Goal: Check status: Check status

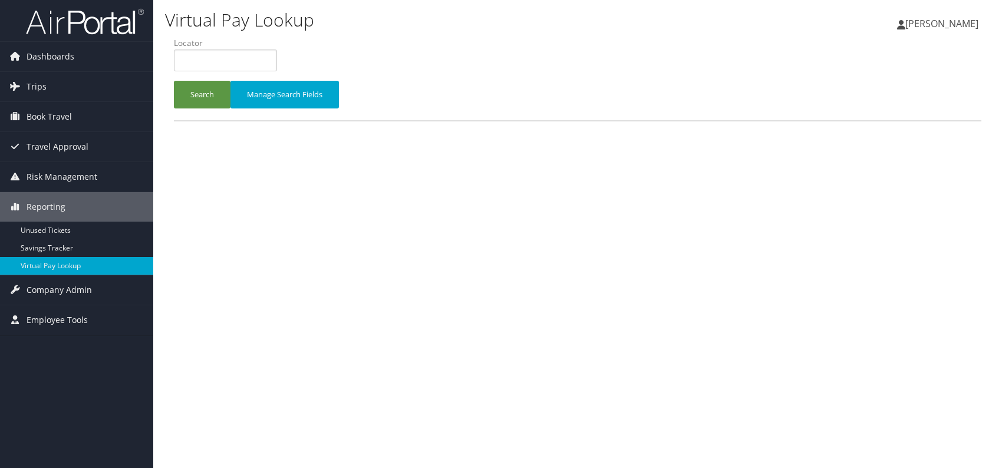
click at [32, 82] on span "Trips" at bounding box center [37, 86] width 20 height 29
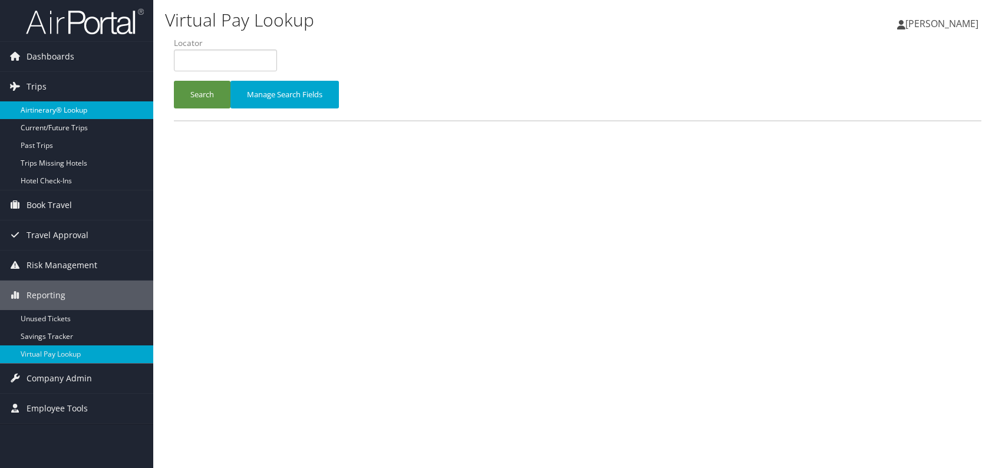
click at [42, 107] on link "Airtinerary® Lookup" at bounding box center [76, 110] width 153 height 18
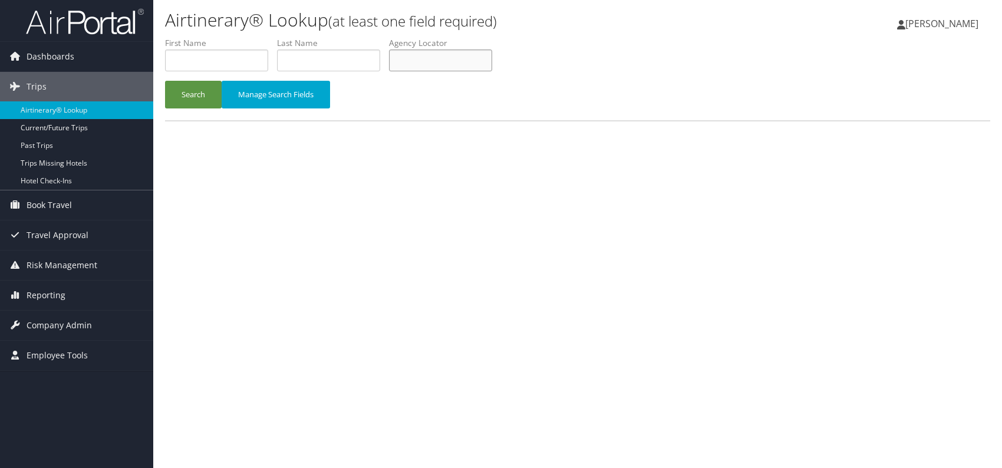
paste input "SOUHNE"
type input "SOUHNE"
click at [194, 90] on button "Search" at bounding box center [193, 95] width 57 height 28
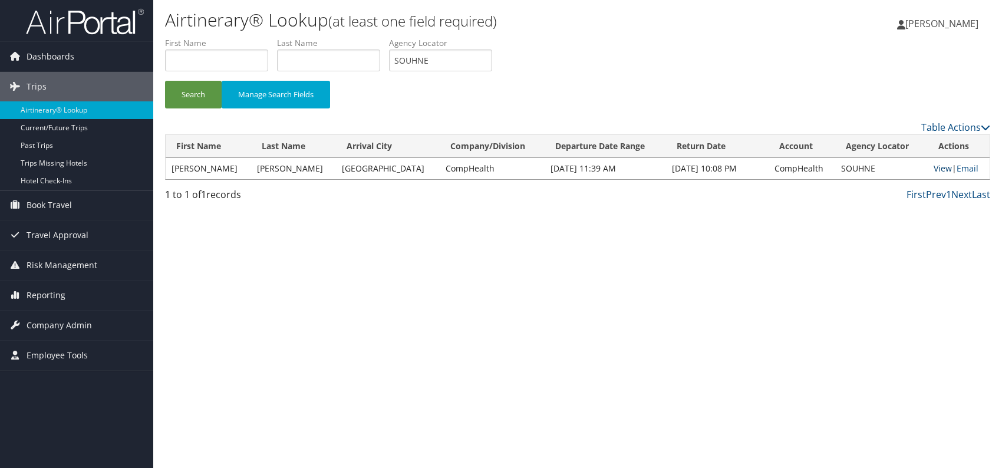
click at [933, 167] on link "View" at bounding box center [942, 168] width 18 height 11
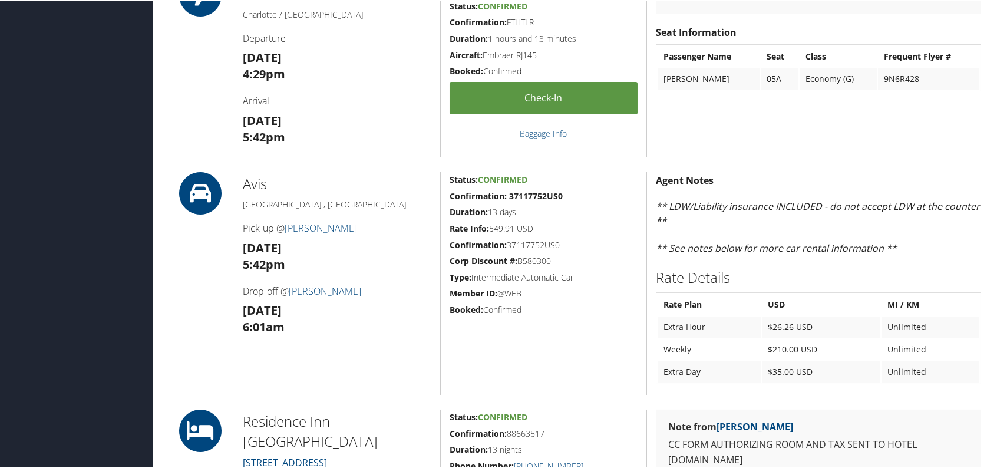
scroll to position [648, 0]
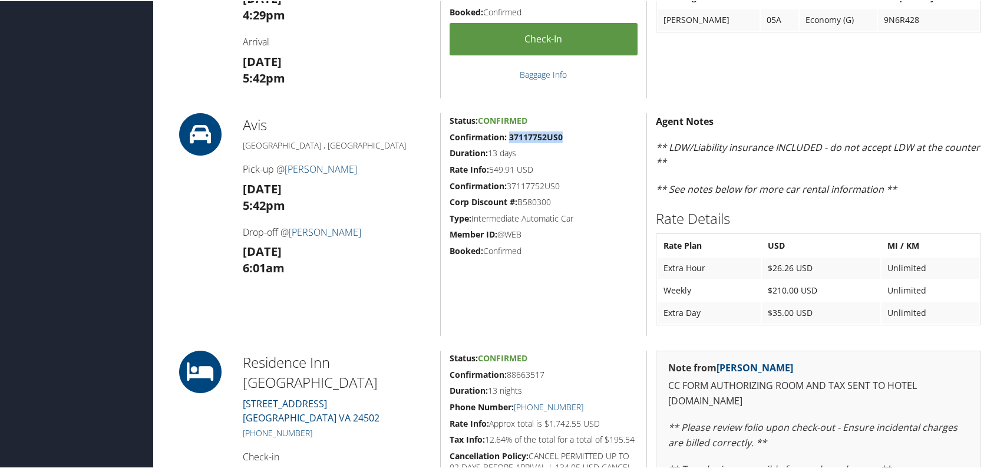
drag, startPoint x: 563, startPoint y: 134, endPoint x: 507, endPoint y: 134, distance: 56.0
click at [507, 134] on h5 "Confirmation: 37117752US0" at bounding box center [544, 136] width 188 height 12
copy strong "37117752US0"
drag, startPoint x: 314, startPoint y: 183, endPoint x: 283, endPoint y: 164, distance: 36.5
click at [283, 164] on div "Avis Lynchburg , VA Pick-up @ Preston-Glenn Field Sun 17 Aug 5:42pm Drop-off @ …" at bounding box center [337, 223] width 206 height 223
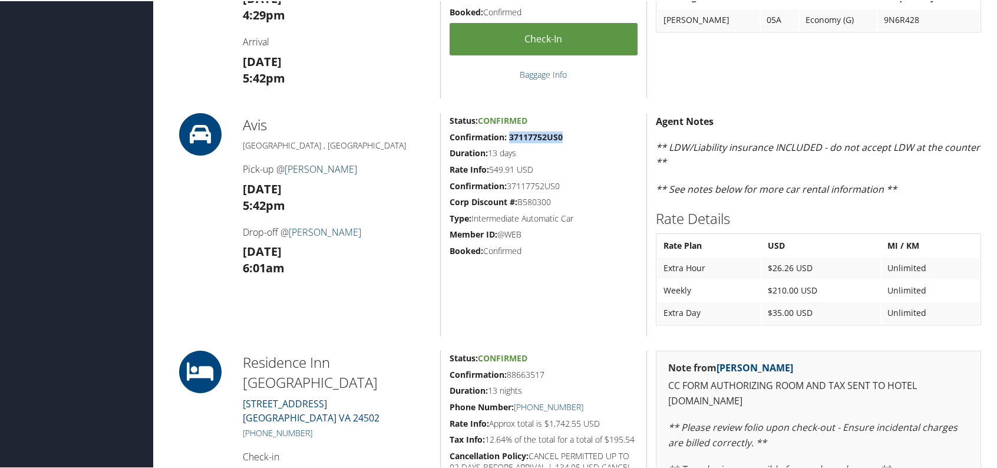
copy div "Preston-Glenn Field Sun 17 Aug"
drag, startPoint x: 299, startPoint y: 249, endPoint x: 291, endPoint y: 225, distance: 25.5
click at [291, 225] on div "Avis Lynchburg , VA Pick-up @ Preston-Glenn Field Sun 17 Aug 5:42pm Drop-off @ …" at bounding box center [337, 223] width 206 height 223
copy div "Preston-Glenn Field Sat 30 Aug"
drag, startPoint x: 575, startPoint y: 213, endPoint x: 477, endPoint y: 213, distance: 97.2
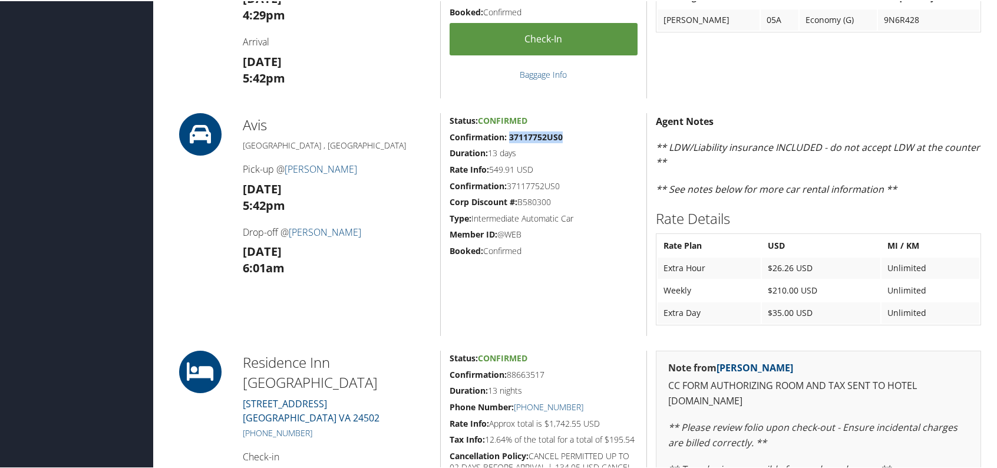
click at [473, 213] on h5 "Type: Intermediate Automatic Car" at bounding box center [544, 218] width 188 height 12
drag, startPoint x: 478, startPoint y: 213, endPoint x: 462, endPoint y: 255, distance: 45.0
click at [462, 255] on div "Status: Confirmed Confirmation: 37117752US0 Duration: 13 days Rate Info: 549.91…" at bounding box center [543, 223] width 206 height 223
drag, startPoint x: 577, startPoint y: 217, endPoint x: 470, endPoint y: 216, distance: 106.7
click at [470, 216] on h5 "Type: Intermediate Automatic Car" at bounding box center [544, 218] width 188 height 12
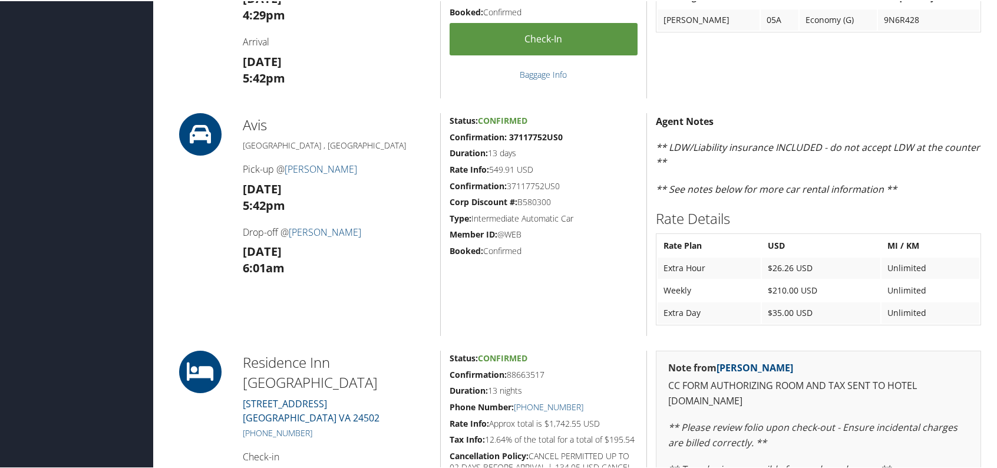
copy h5 "Intermediate Automatic Car"
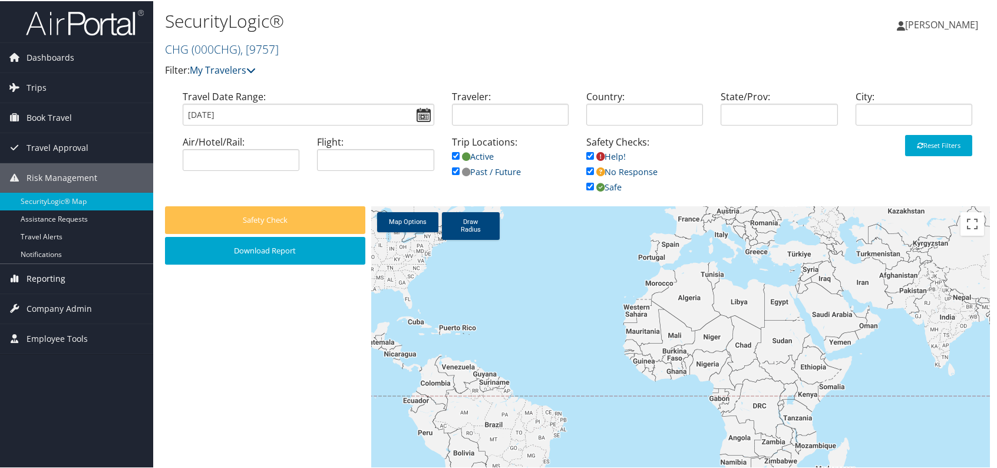
click at [48, 274] on span "Reporting" at bounding box center [46, 277] width 39 height 29
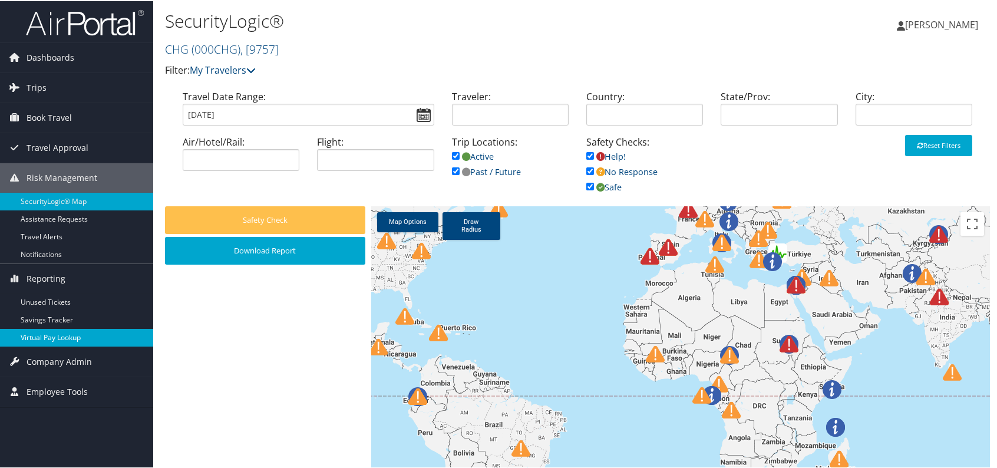
click at [81, 336] on link "Virtual Pay Lookup" at bounding box center [76, 337] width 153 height 18
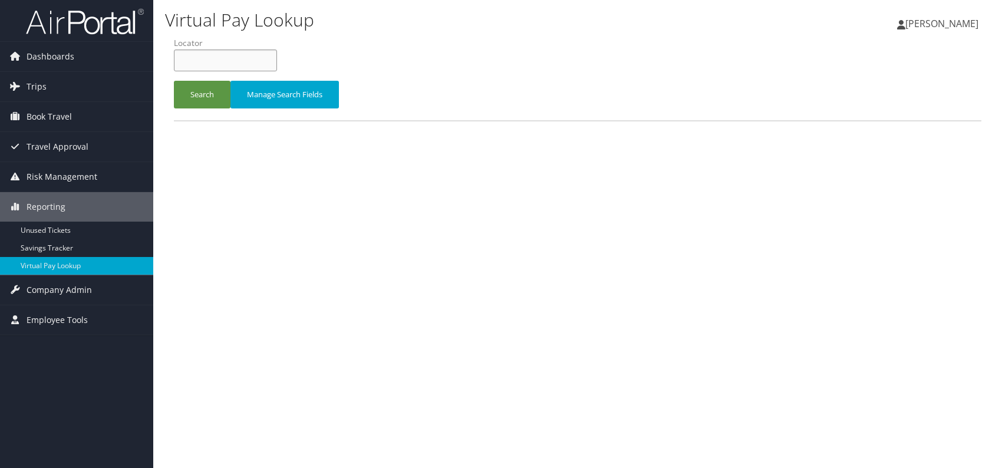
paste input "SOUHNE"
type input "SOUHNE"
click at [205, 91] on button "Search" at bounding box center [202, 95] width 57 height 28
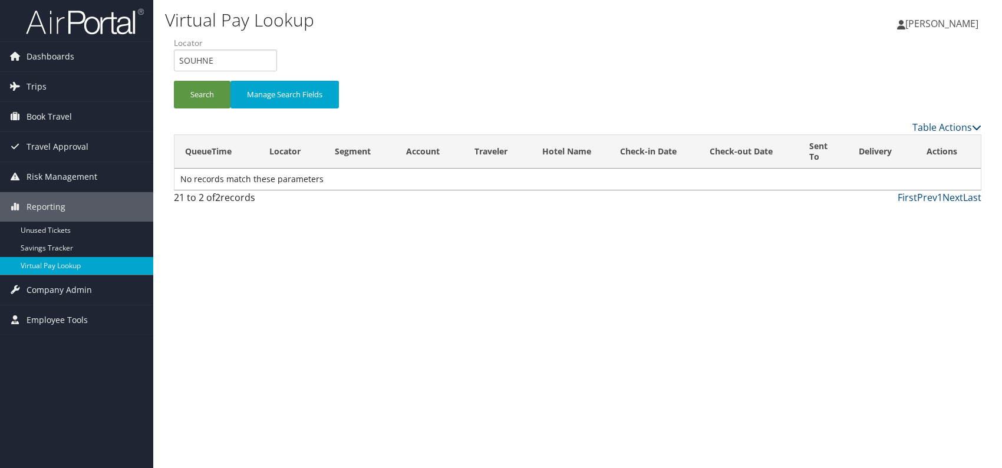
click at [194, 77] on li "Locator SOUHNE" at bounding box center [230, 58] width 112 height 43
click at [192, 90] on button "Search" at bounding box center [202, 95] width 57 height 28
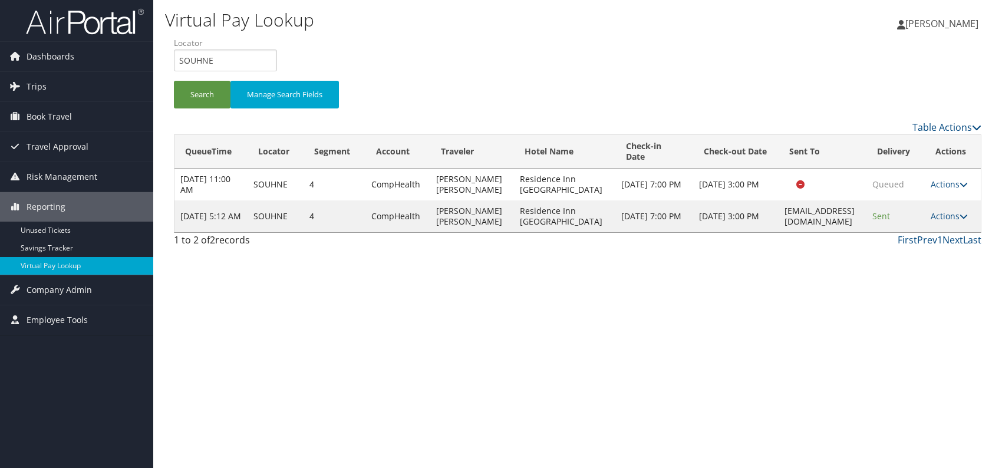
click at [689, 285] on div "Virtual Pay Lookup Romina Kwock Romina Kwock My Settings Travel Agency Contacts…" at bounding box center [577, 234] width 849 height 468
click at [955, 222] on link "Actions" at bounding box center [948, 215] width 37 height 11
click at [920, 266] on link "Logs" at bounding box center [929, 269] width 74 height 20
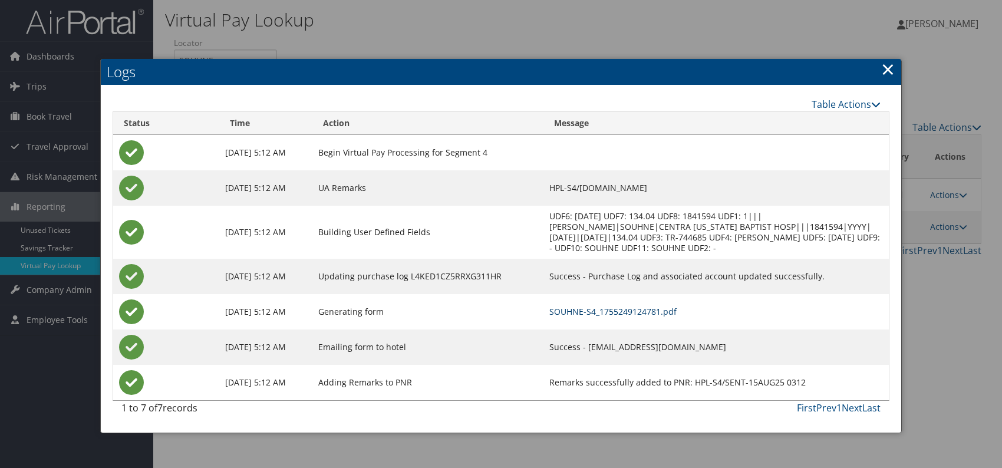
click at [637, 309] on link "SOUHNE-S4_1755249124781.pdf" at bounding box center [612, 311] width 127 height 11
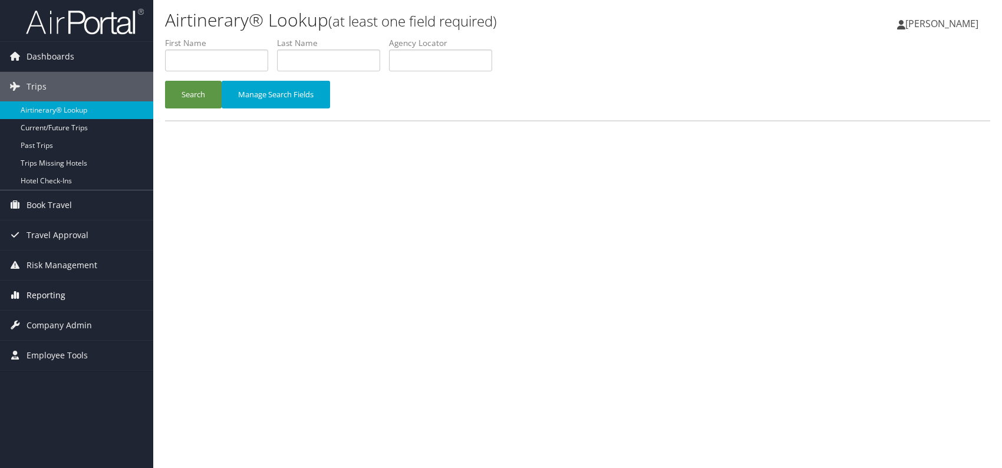
click at [58, 293] on span "Reporting" at bounding box center [46, 294] width 39 height 29
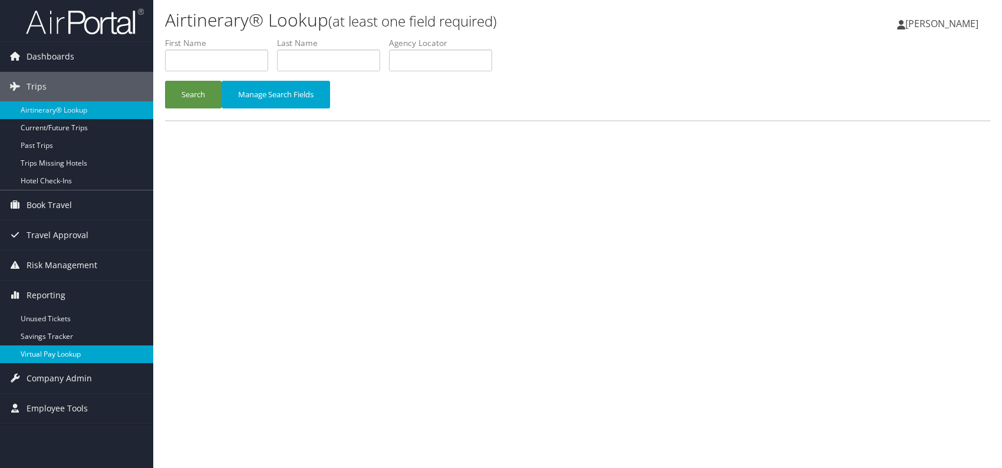
click at [80, 353] on link "Virtual Pay Lookup" at bounding box center [76, 354] width 153 height 18
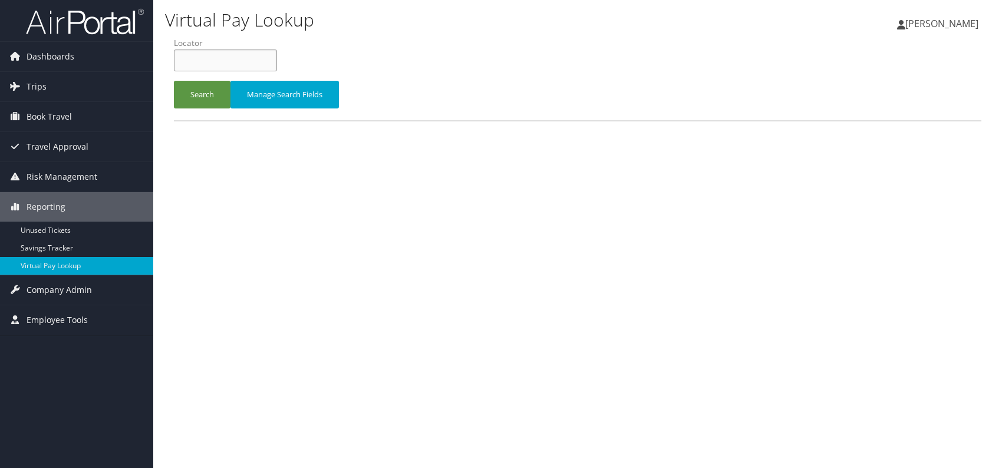
paste input "SOUHNE"
type input "SOUHNE"
click at [207, 97] on button "Search" at bounding box center [202, 95] width 57 height 28
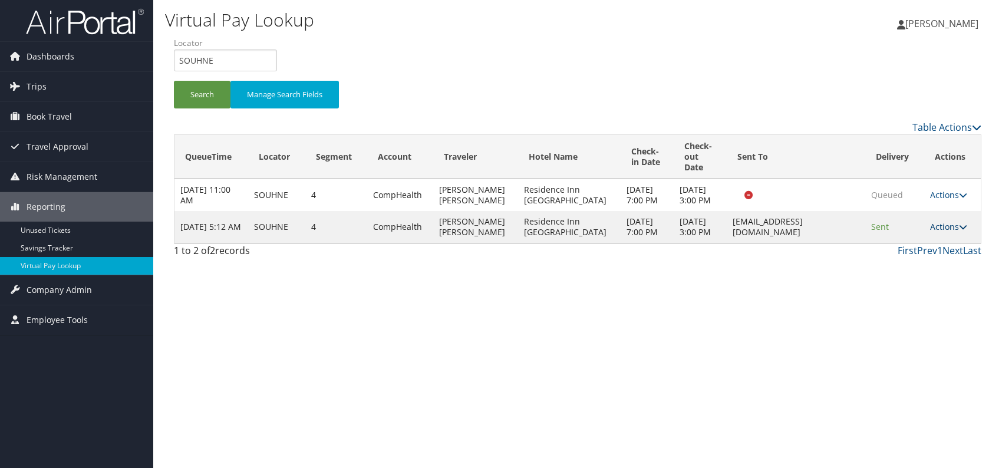
click at [946, 232] on link "Actions" at bounding box center [948, 226] width 37 height 11
click at [919, 282] on link "Logs" at bounding box center [926, 279] width 74 height 20
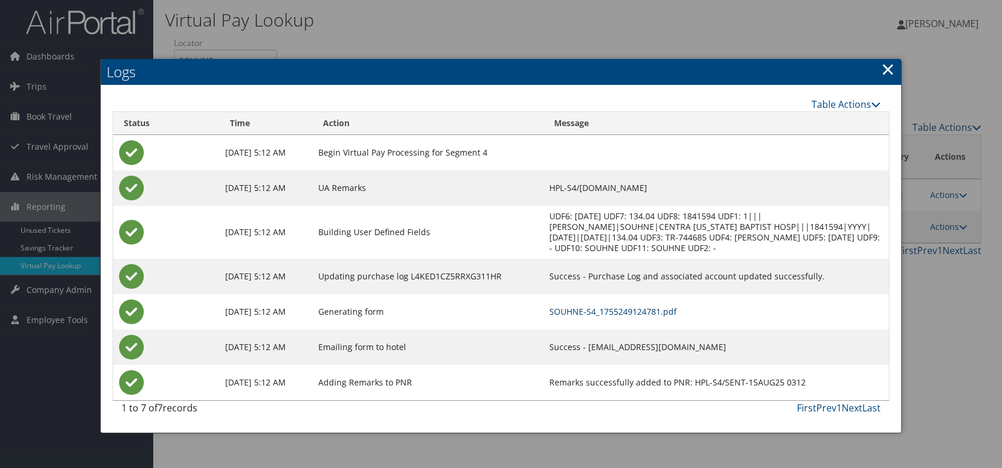
click at [613, 313] on link "SOUHNE-S4_1755249124781.pdf" at bounding box center [612, 311] width 127 height 11
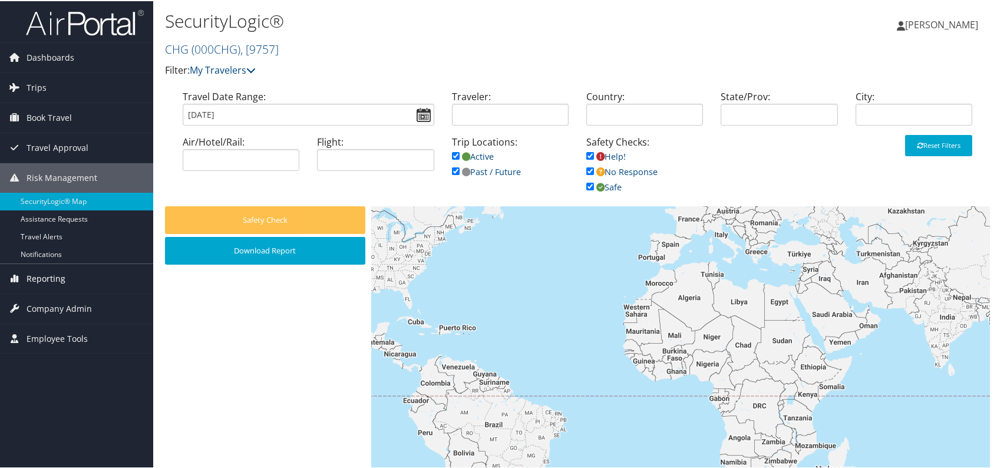
click at [44, 275] on span "Reporting" at bounding box center [46, 277] width 39 height 29
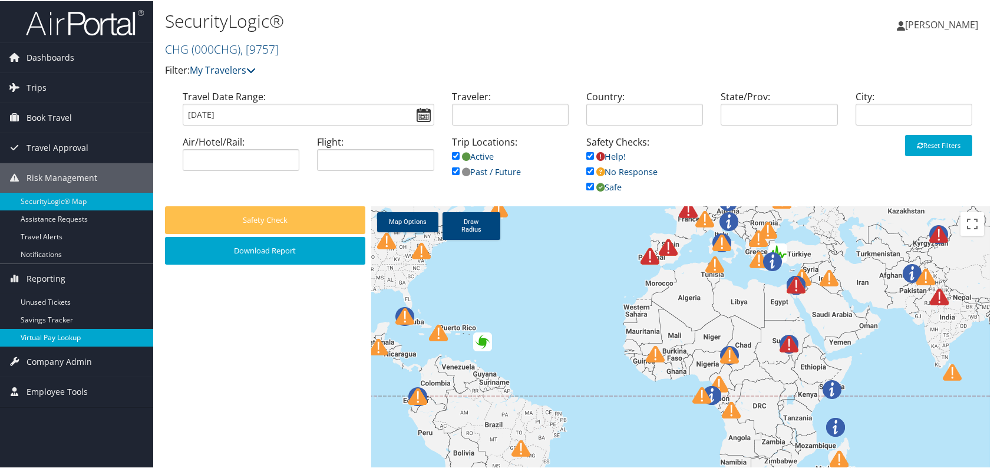
click at [76, 335] on link "Virtual Pay Lookup" at bounding box center [76, 337] width 153 height 18
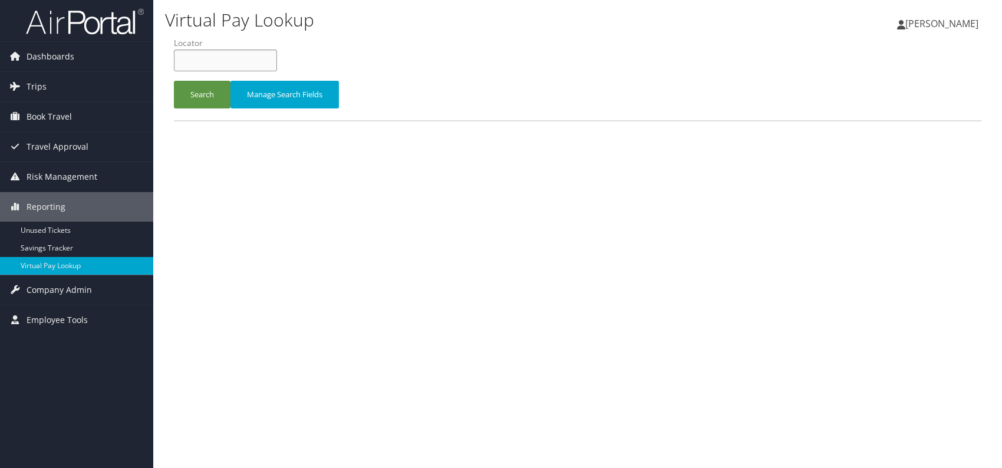
paste input "UUSLDY"
type input "UUSLDY"
click at [204, 90] on button "Search" at bounding box center [202, 95] width 57 height 28
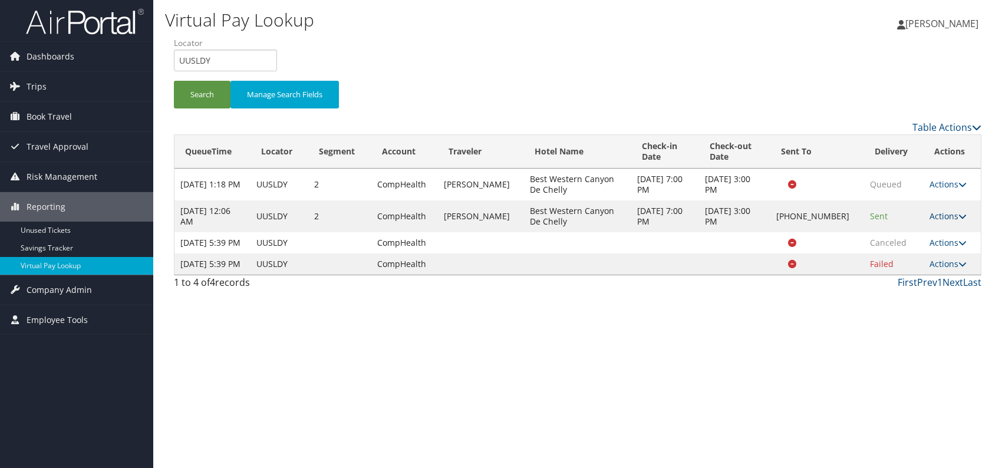
click at [953, 213] on link "Actions" at bounding box center [947, 215] width 37 height 11
click at [895, 255] on link "Logs" at bounding box center [909, 253] width 101 height 20
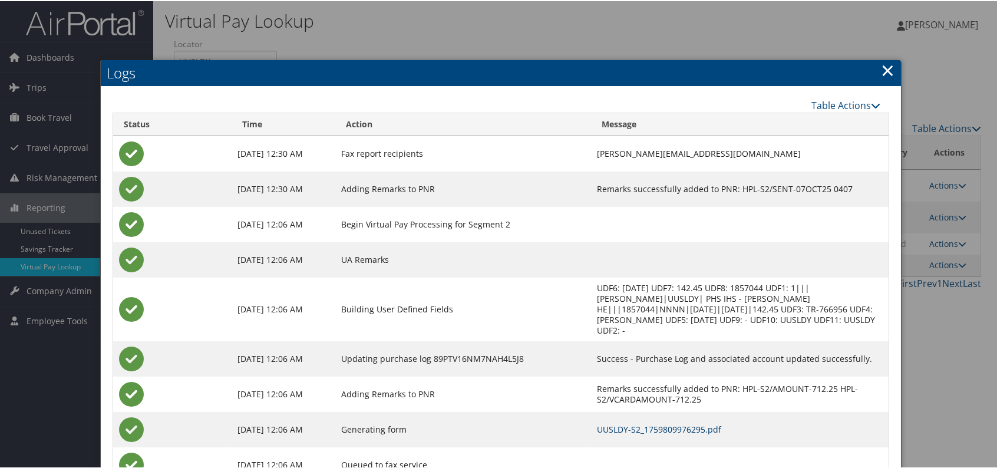
click at [625, 423] on link "UUSLDY-S2_1759809976295.pdf" at bounding box center [659, 428] width 124 height 11
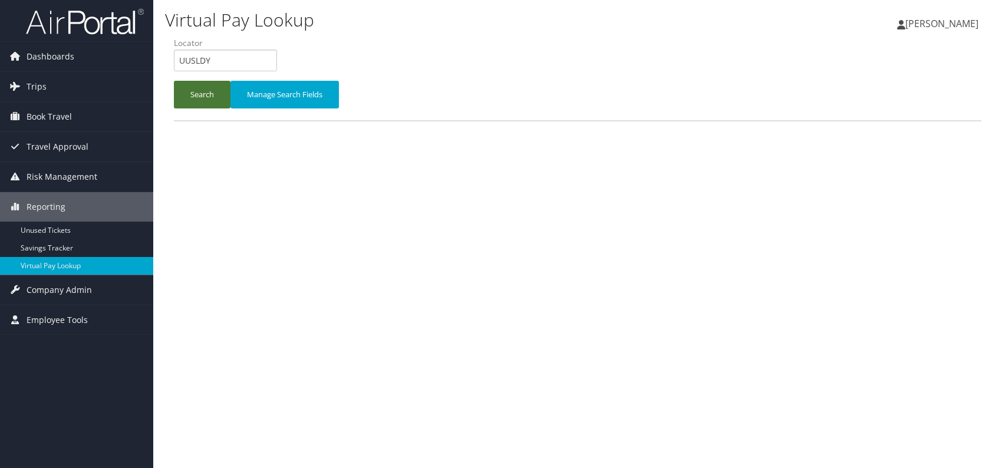
click at [186, 95] on button "Search" at bounding box center [202, 95] width 57 height 28
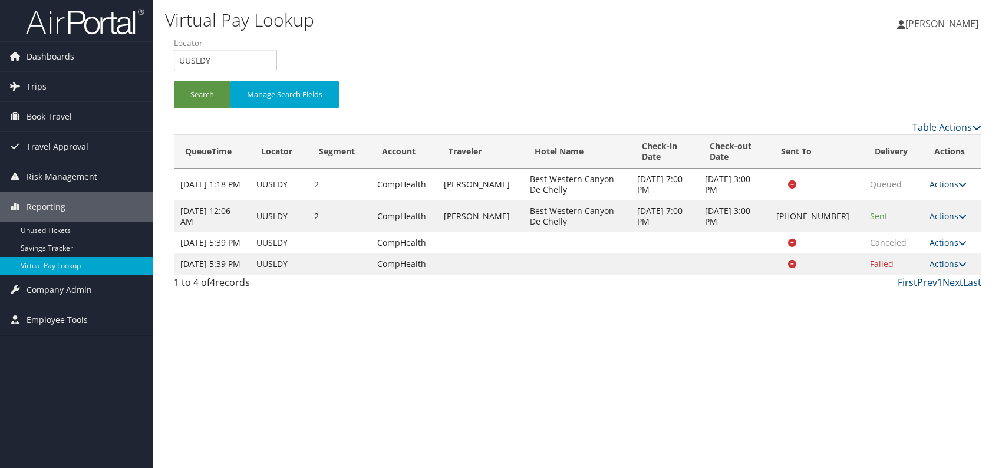
click at [943, 186] on link "Actions" at bounding box center [947, 184] width 37 height 11
click at [927, 220] on link "Logs" at bounding box center [923, 221] width 74 height 20
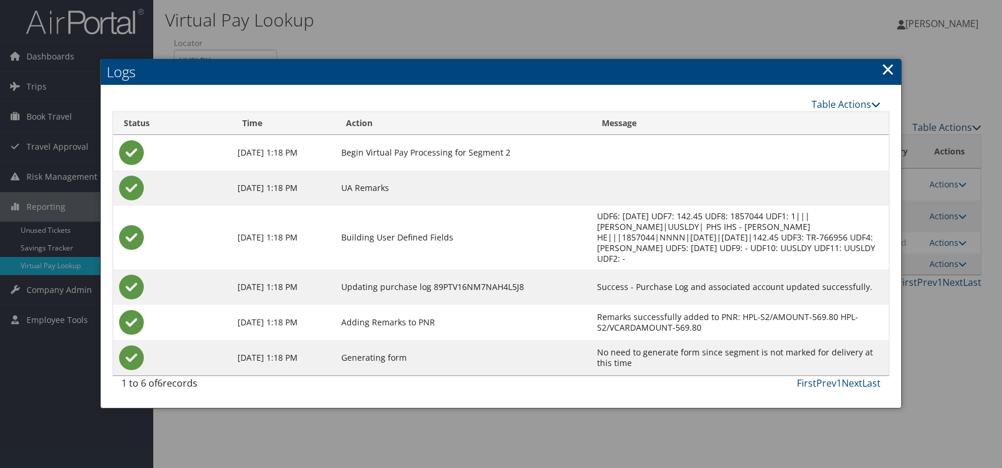
click at [886, 74] on link "×" at bounding box center [888, 69] width 14 height 24
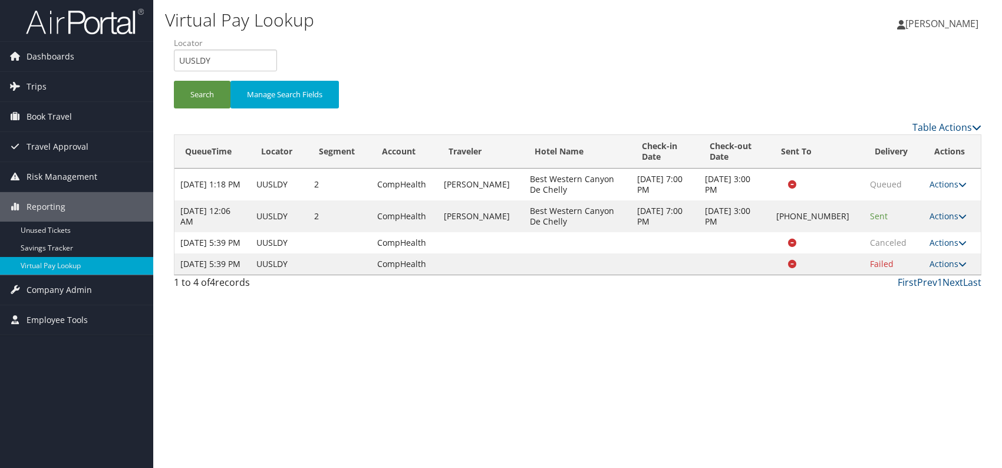
click at [602, 47] on div "Search Manage Search Fields" at bounding box center [577, 78] width 825 height 82
click at [946, 207] on td "Actions Resend Logs Delivery Information View Itinerary" at bounding box center [951, 216] width 57 height 32
click at [946, 213] on link "Actions" at bounding box center [947, 215] width 37 height 11
click at [907, 256] on link "Logs" at bounding box center [909, 253] width 101 height 20
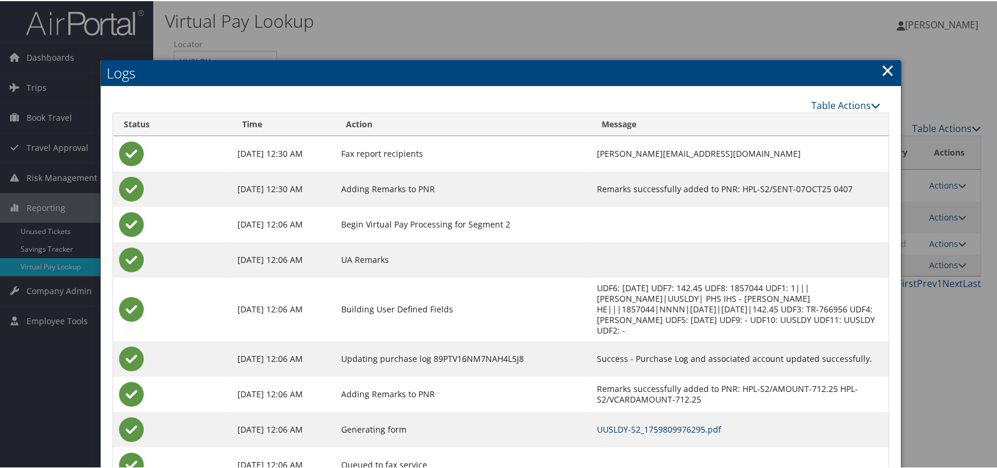
click at [626, 423] on link "UUSLDY-S2_1759809976295.pdf" at bounding box center [659, 428] width 124 height 11
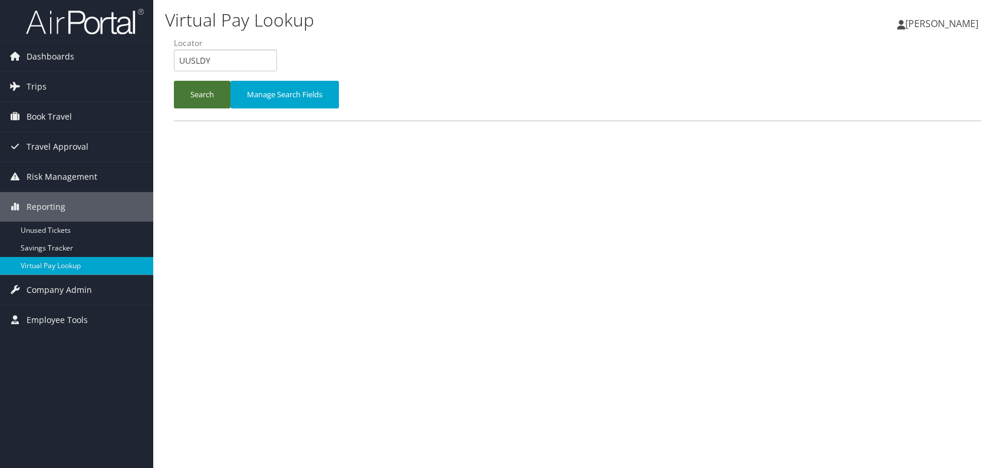
click at [195, 88] on button "Search" at bounding box center [202, 95] width 57 height 28
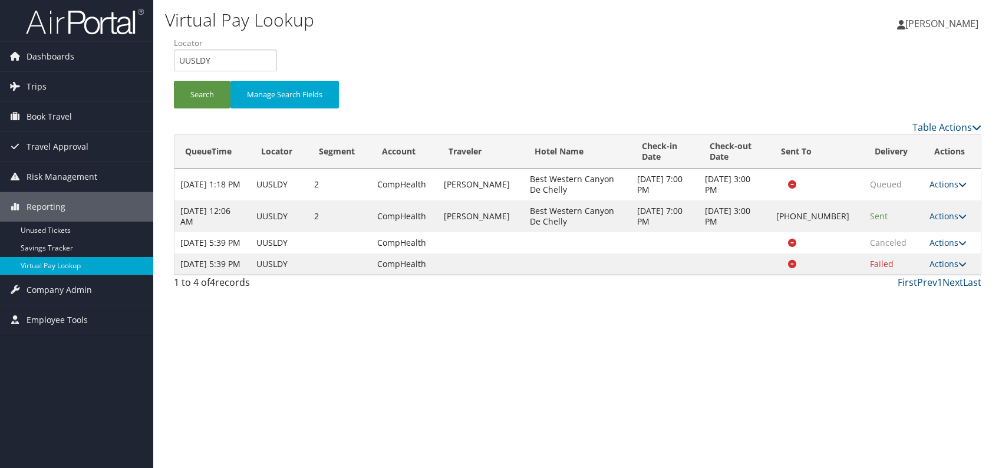
click at [953, 184] on link "Actions" at bounding box center [947, 184] width 37 height 11
click at [921, 219] on link "Logs" at bounding box center [923, 221] width 74 height 20
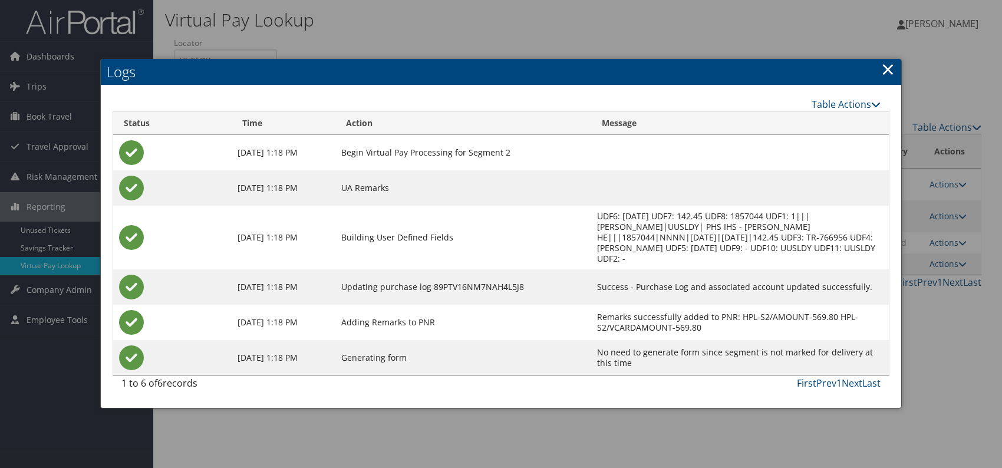
click at [893, 64] on link "×" at bounding box center [888, 69] width 14 height 24
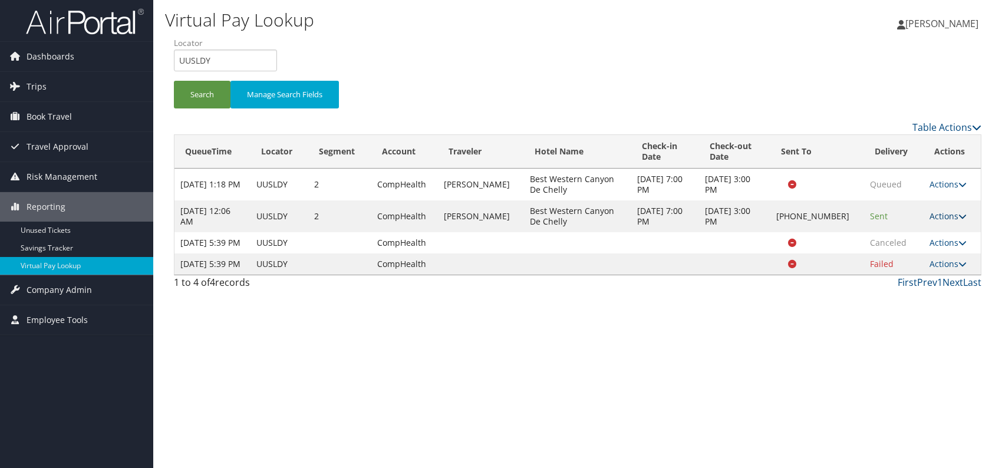
click at [942, 211] on link "Actions" at bounding box center [947, 215] width 37 height 11
click at [902, 255] on link "Logs" at bounding box center [909, 253] width 101 height 20
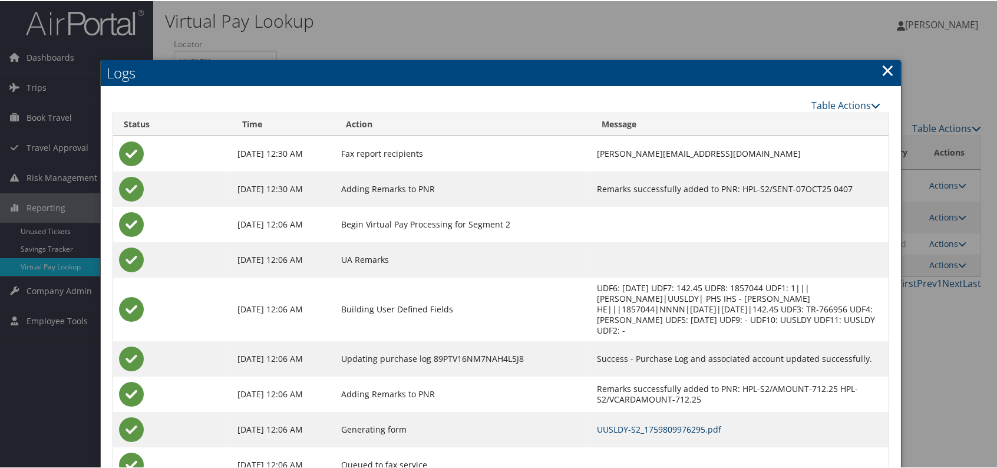
click at [629, 423] on link "UUSLDY-S2_1759809976295.pdf" at bounding box center [659, 428] width 124 height 11
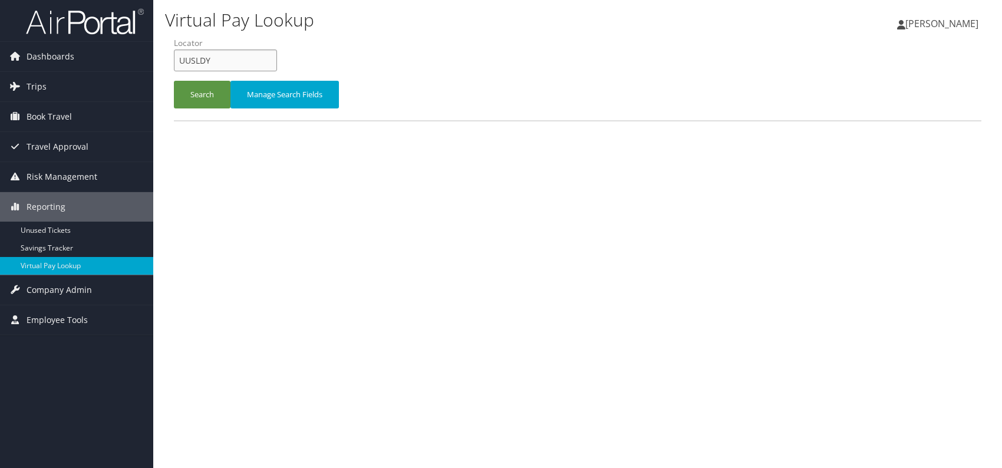
drag, startPoint x: 216, startPoint y: 60, endPoint x: 183, endPoint y: 59, distance: 33.0
click at [183, 59] on input "UUSLDY" at bounding box center [225, 60] width 103 height 22
type input "U"
paste input "HPUKTO"
click at [199, 57] on input "HPUKTO" at bounding box center [225, 60] width 103 height 22
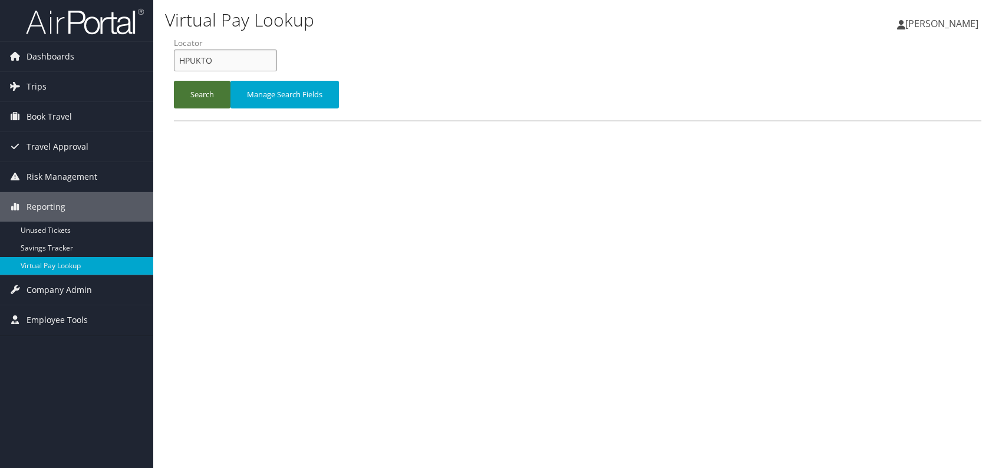
type input "HPUKTO"
click at [189, 93] on button "Search" at bounding box center [202, 95] width 57 height 28
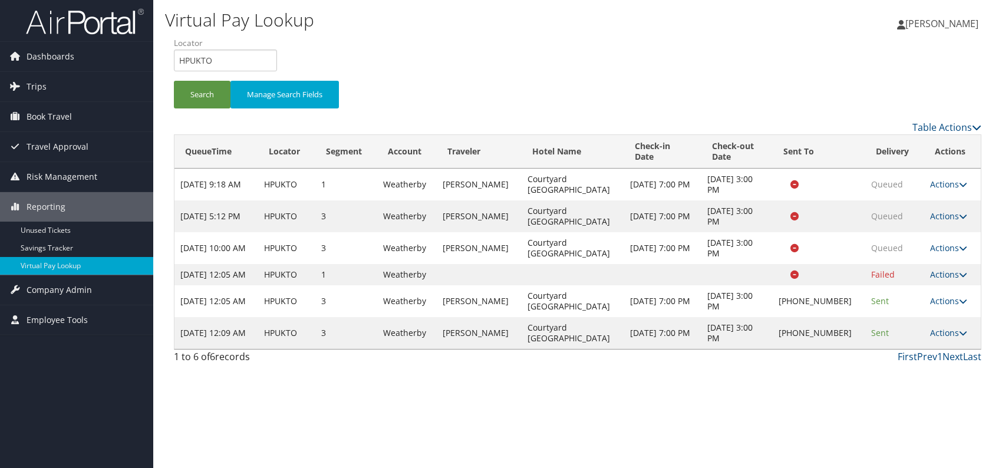
click at [754, 387] on div "Virtual Pay Lookup Romina Kwock Romina Kwock My Settings Travel Agency Contacts…" at bounding box center [577, 234] width 849 height 468
click at [959, 337] on icon at bounding box center [963, 333] width 8 height 8
click at [876, 377] on link "Logs" at bounding box center [909, 380] width 101 height 20
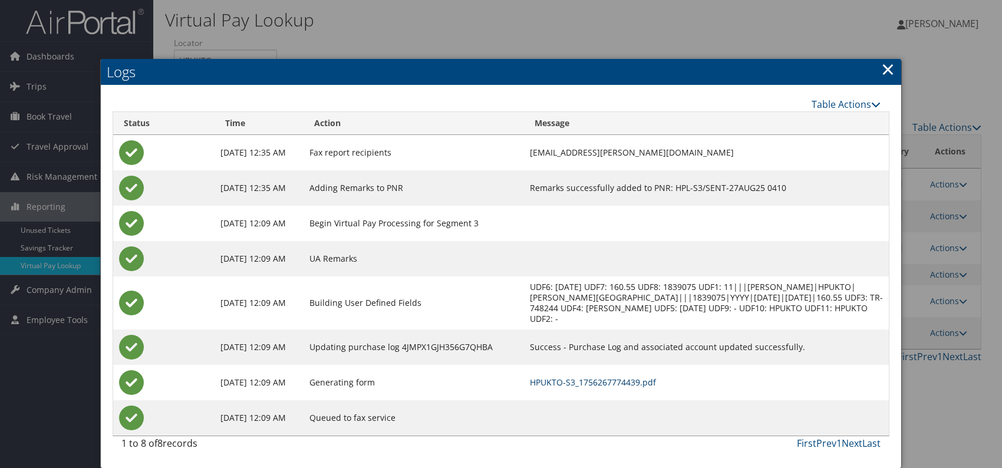
click at [656, 382] on link "HPUKTO-S3_1756267774439.pdf" at bounding box center [593, 382] width 126 height 11
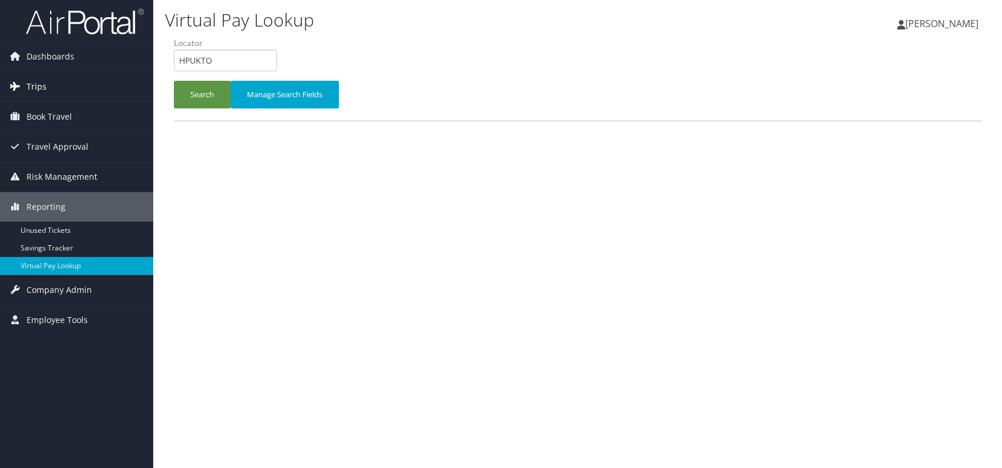
click at [38, 84] on span "Trips" at bounding box center [37, 86] width 20 height 29
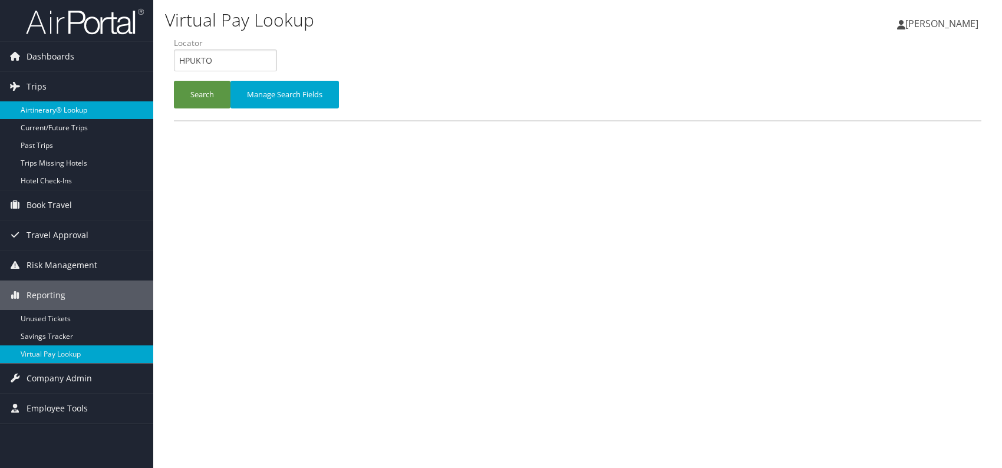
click at [73, 108] on link "Airtinerary® Lookup" at bounding box center [76, 110] width 153 height 18
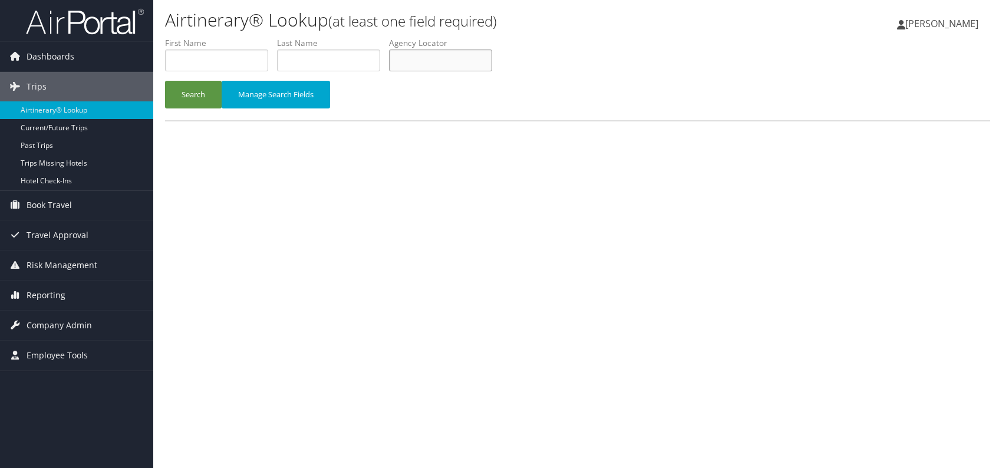
paste input "MMJGPK"
type input "MMJGPK"
click at [195, 95] on button "Search" at bounding box center [193, 95] width 57 height 28
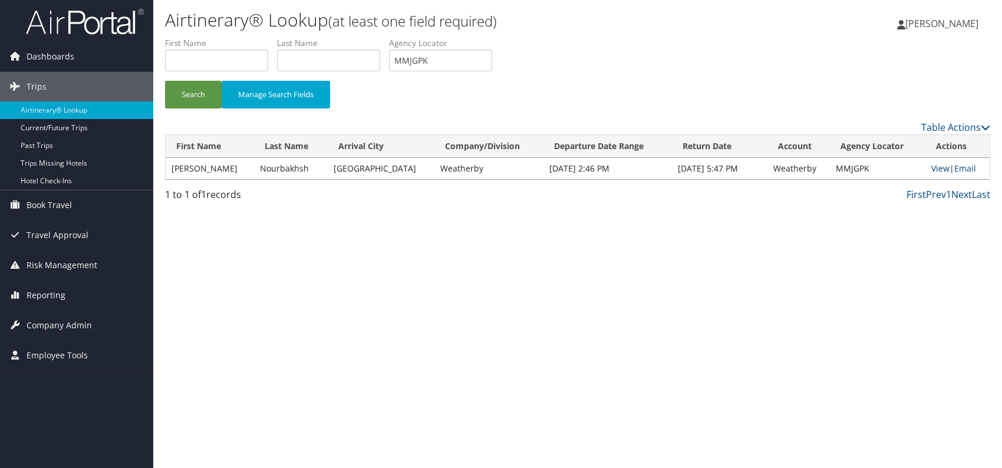
click at [933, 166] on link "View" at bounding box center [940, 168] width 18 height 11
click at [190, 85] on button "Search" at bounding box center [193, 95] width 57 height 28
click at [931, 169] on link "View" at bounding box center [940, 168] width 18 height 11
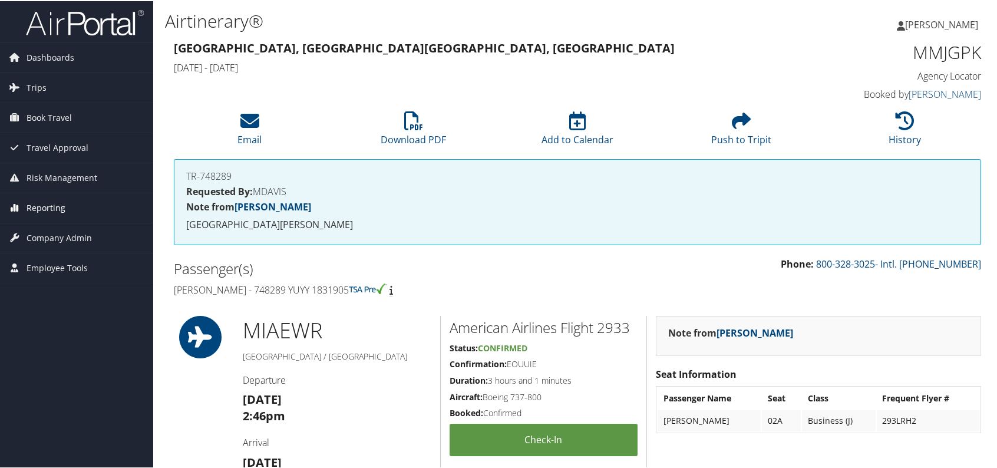
drag, startPoint x: 43, startPoint y: 204, endPoint x: 53, endPoint y: 217, distance: 16.9
click at [43, 204] on span "Reporting" at bounding box center [46, 206] width 39 height 29
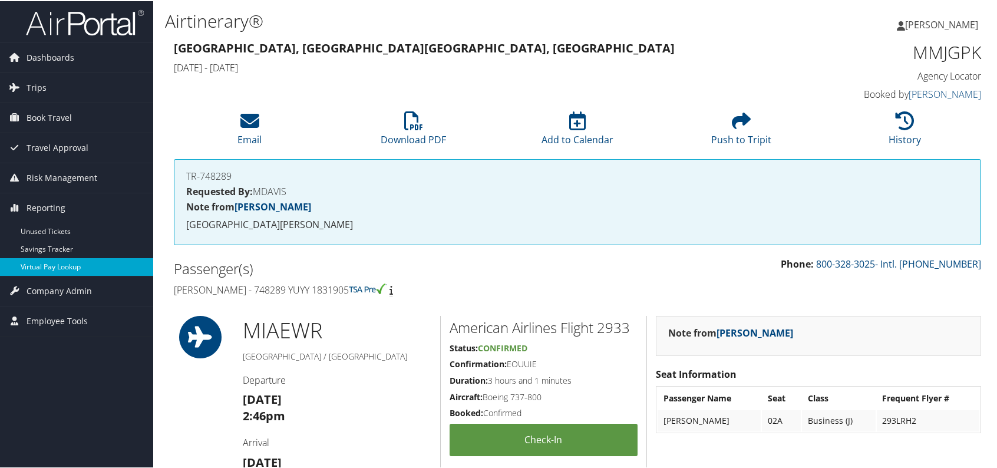
click at [73, 267] on link "Virtual Pay Lookup" at bounding box center [76, 266] width 153 height 18
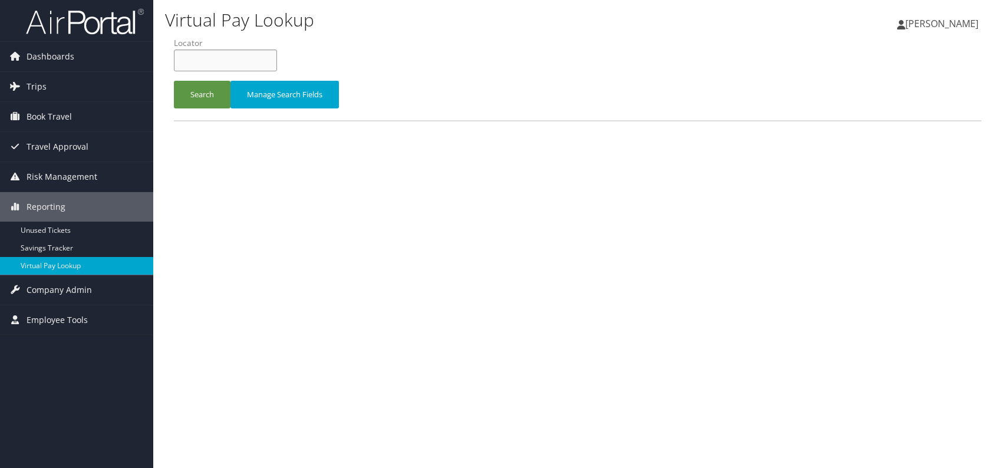
paste input "LUUSDO"
click at [199, 60] on input "LUUSDO" at bounding box center [225, 60] width 103 height 22
type input "LUUSDO"
click at [200, 95] on button "Search" at bounding box center [202, 95] width 57 height 28
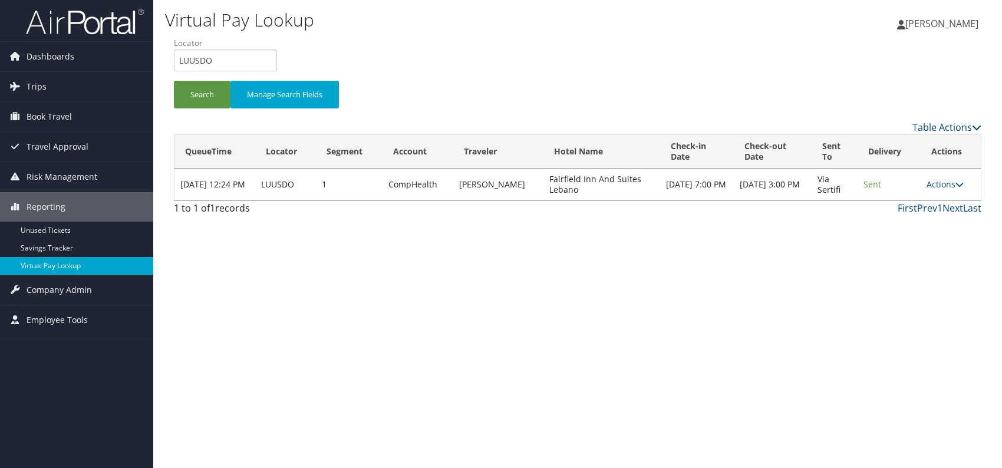
click at [725, 349] on div "Virtual Pay Lookup Romina Kwock Romina Kwock My Settings Travel Agency Contacts…" at bounding box center [577, 234] width 849 height 468
click at [948, 179] on link "Actions" at bounding box center [944, 184] width 37 height 11
click at [915, 219] on link "Logs" at bounding box center [923, 221] width 74 height 20
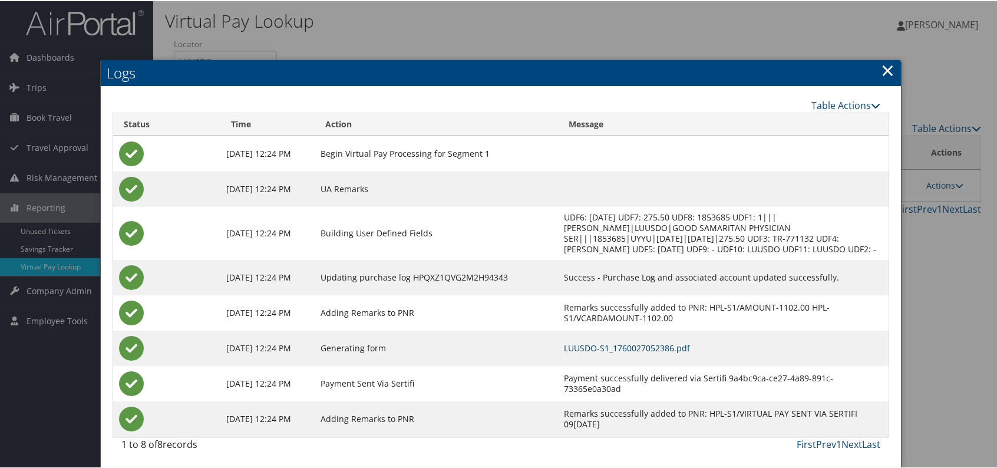
click at [646, 352] on link "LUUSDO-S1_1760027052386.pdf" at bounding box center [627, 346] width 126 height 11
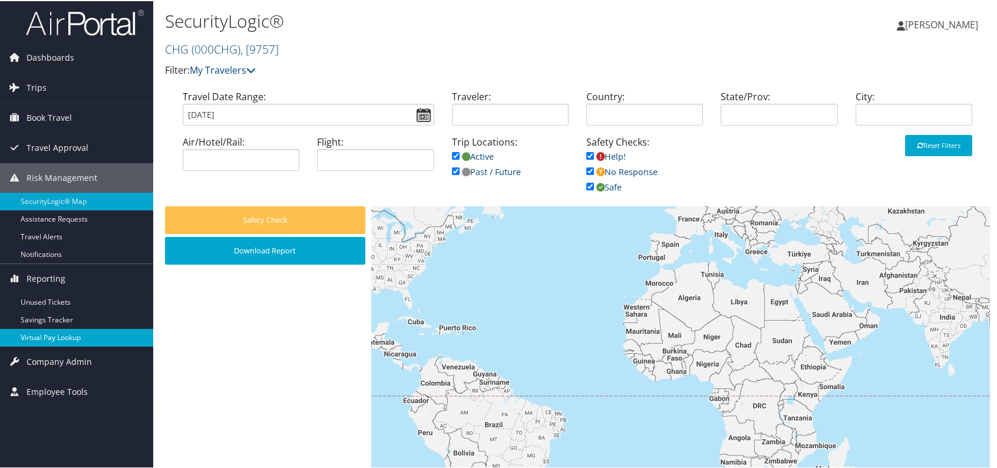
click at [72, 334] on link "Virtual Pay Lookup" at bounding box center [76, 337] width 153 height 18
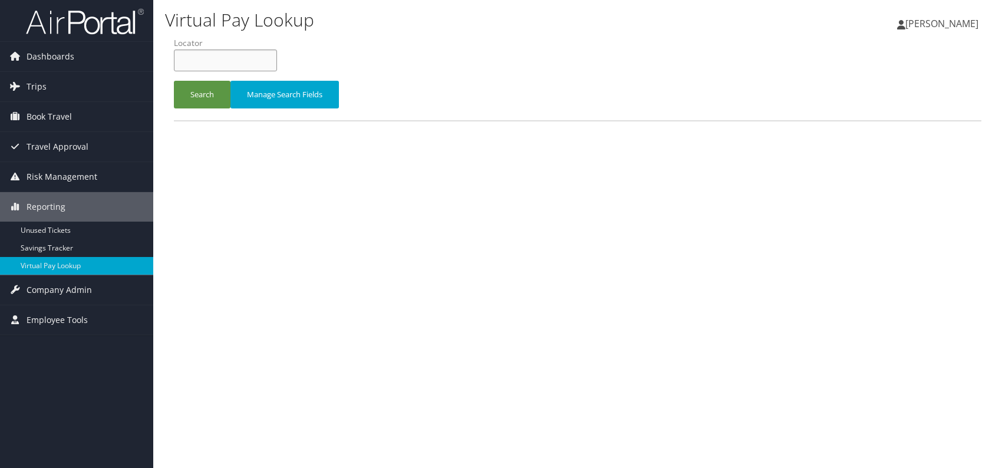
paste input "CKDIBC"
type input "CKDIBC"
click at [213, 98] on button "Search" at bounding box center [202, 95] width 57 height 28
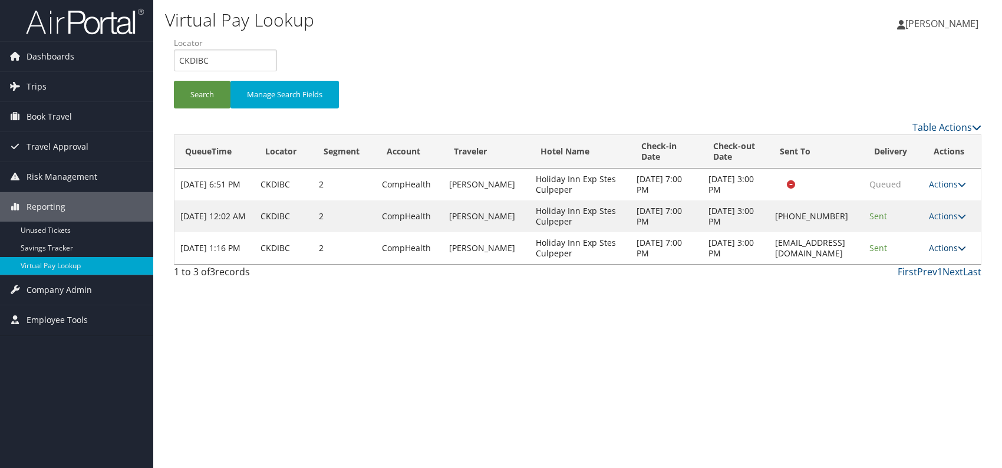
click at [961, 246] on icon at bounding box center [962, 248] width 8 height 8
click at [907, 280] on link "Logs" at bounding box center [926, 285] width 74 height 20
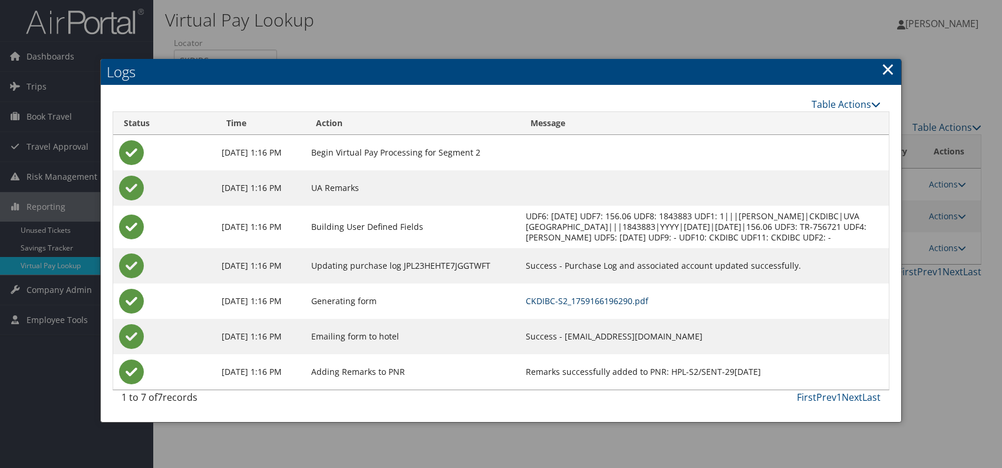
click at [632, 305] on link "CKDIBC-S2_1759166196290.pdf" at bounding box center [587, 300] width 123 height 11
